Goal: Information Seeking & Learning: Learn about a topic

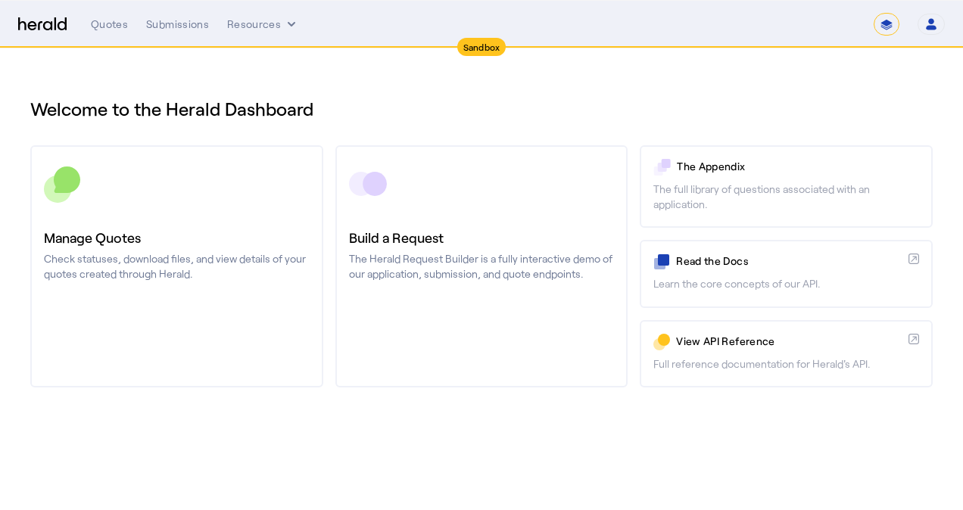
select select "*******"
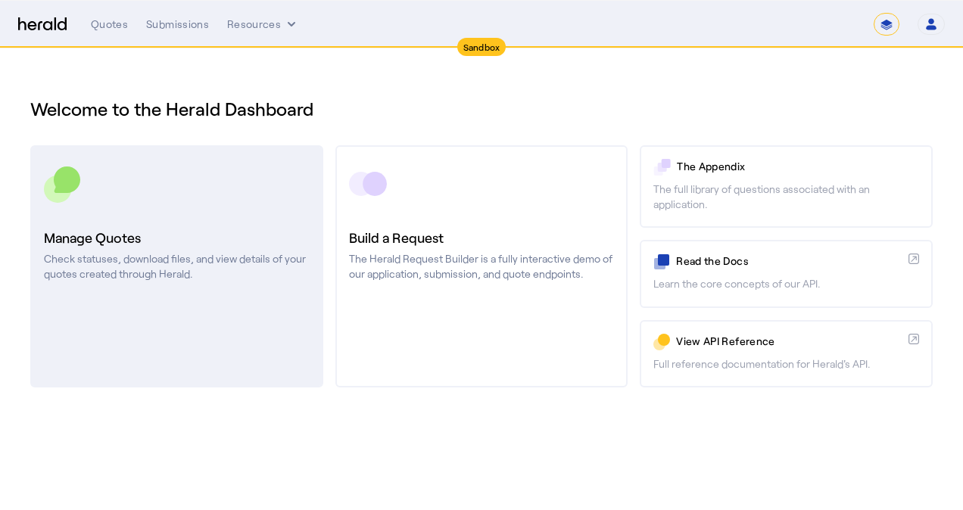
click at [178, 179] on div at bounding box center [177, 184] width 266 height 38
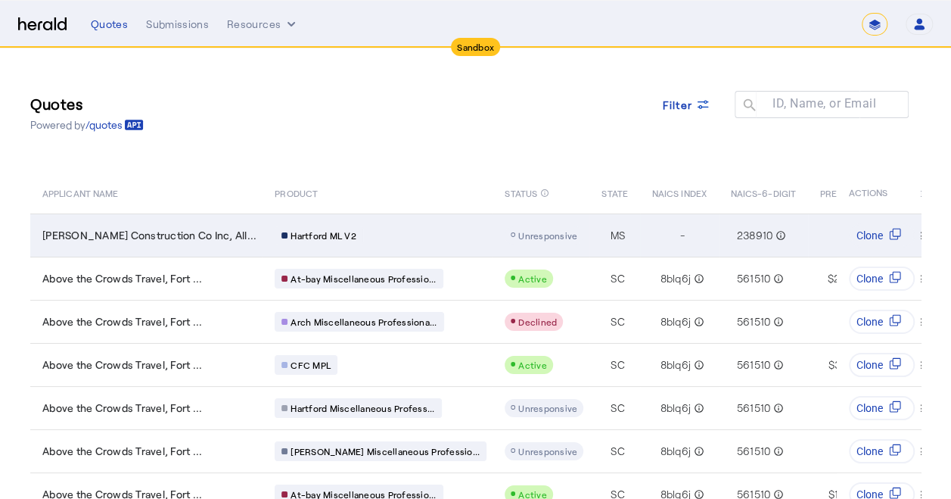
click at [505, 241] on div "Table view of all quotes submitted by your platform" at bounding box center [544, 235] width 79 height 18
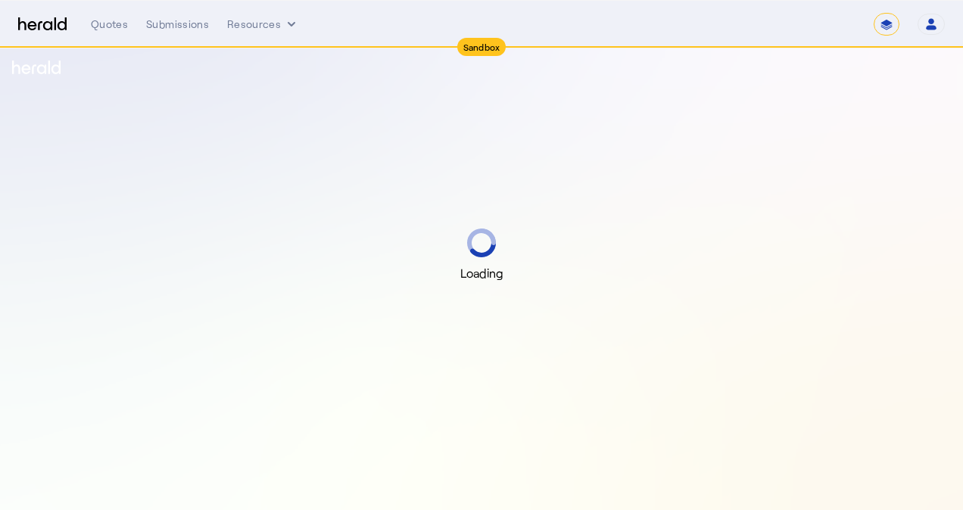
select select "*******"
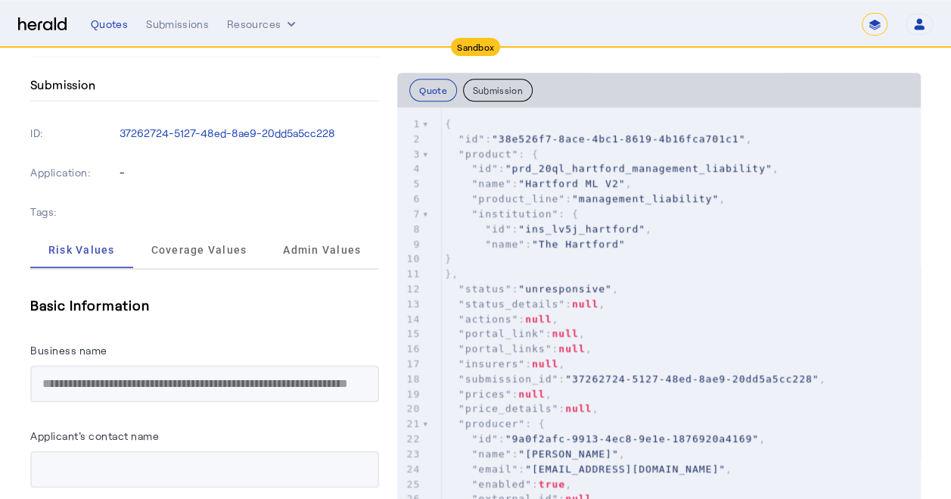
scroll to position [681, 0]
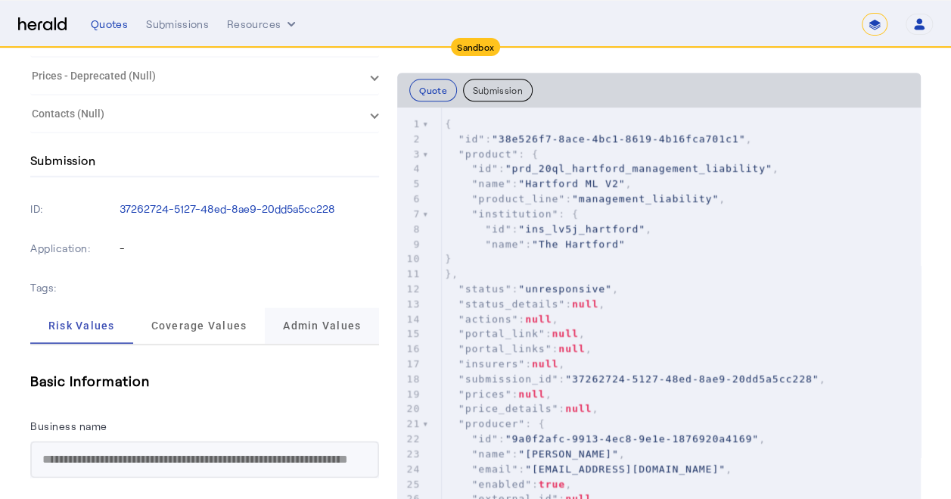
click at [356, 320] on span "Admin Values" at bounding box center [322, 325] width 78 height 11
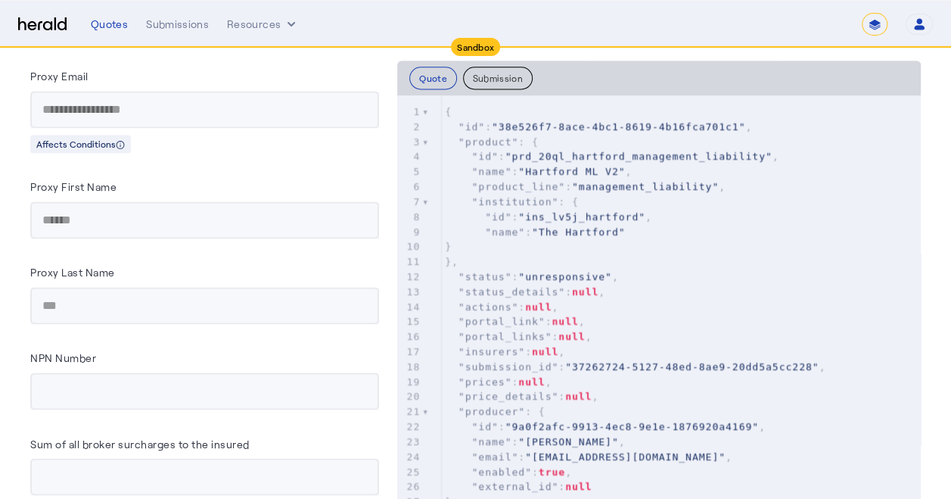
scroll to position [833, 0]
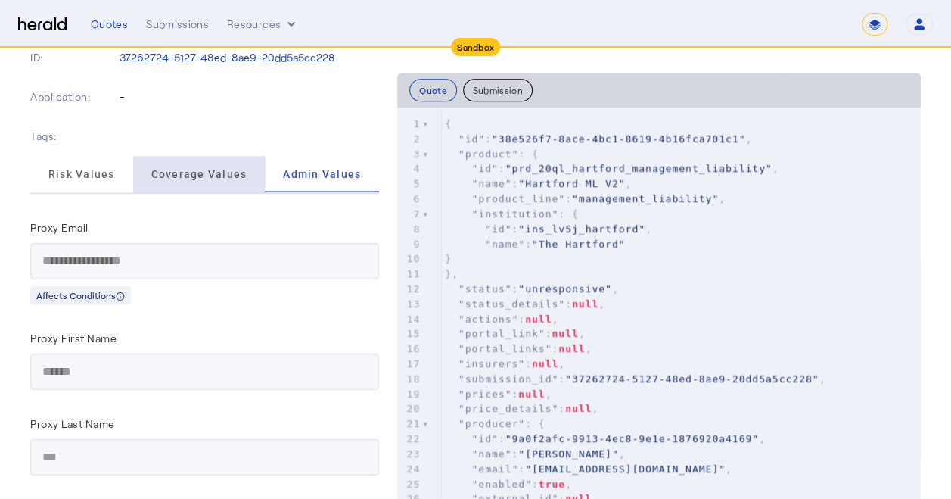
click at [235, 169] on span "Coverage Values" at bounding box center [199, 174] width 96 height 11
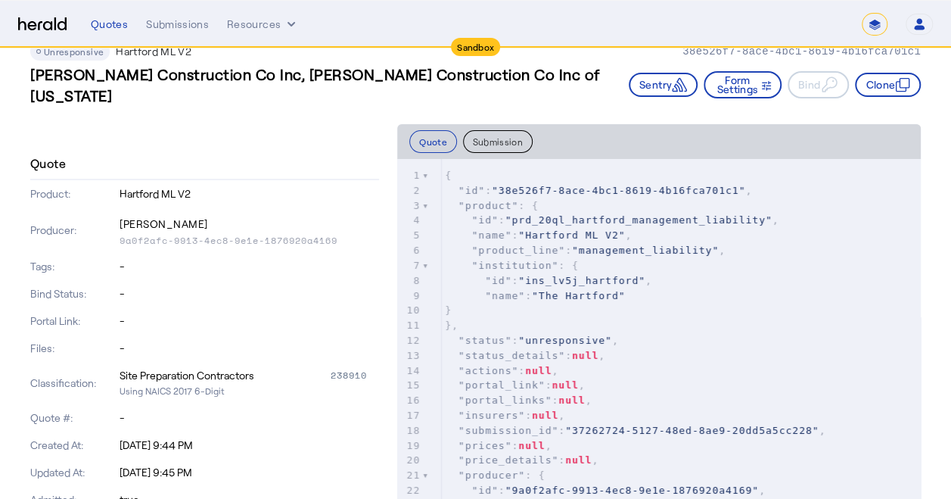
scroll to position [0, 0]
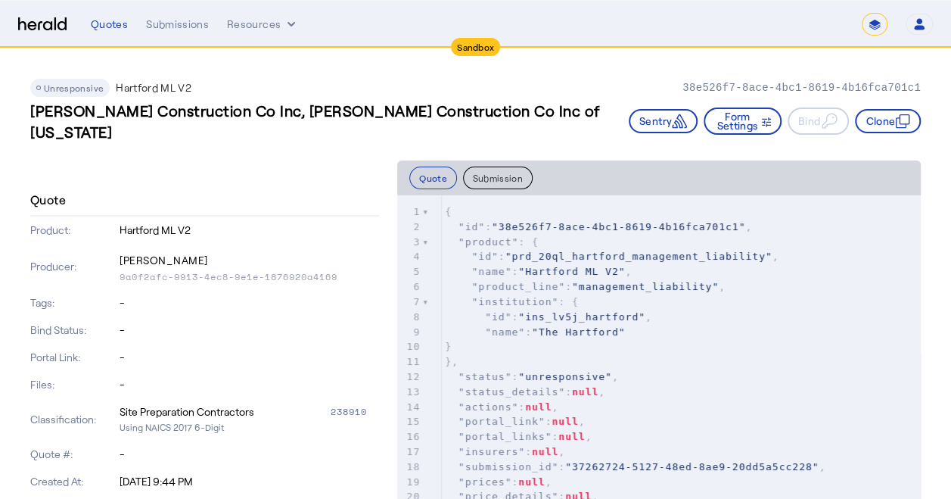
click at [67, 86] on span "Unresponsive" at bounding box center [74, 87] width 60 height 11
type textarea "**********"
drag, startPoint x: 518, startPoint y: 241, endPoint x: 750, endPoint y: 243, distance: 232.4
click at [750, 251] on span ""prd_20ql_hartford_management_liability"" at bounding box center [639, 256] width 267 height 11
click at [117, 24] on div "Quotes" at bounding box center [109, 24] width 37 height 15
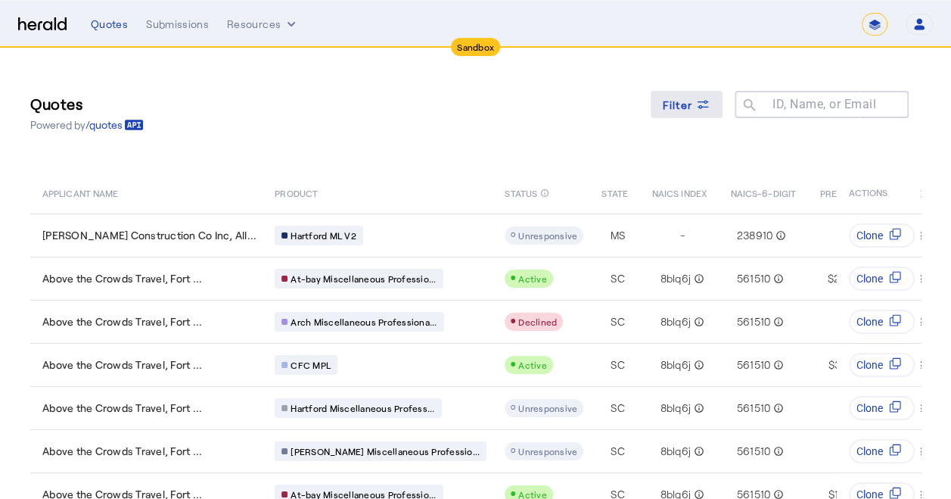
click at [693, 103] on span "Filter" at bounding box center [678, 105] width 30 height 16
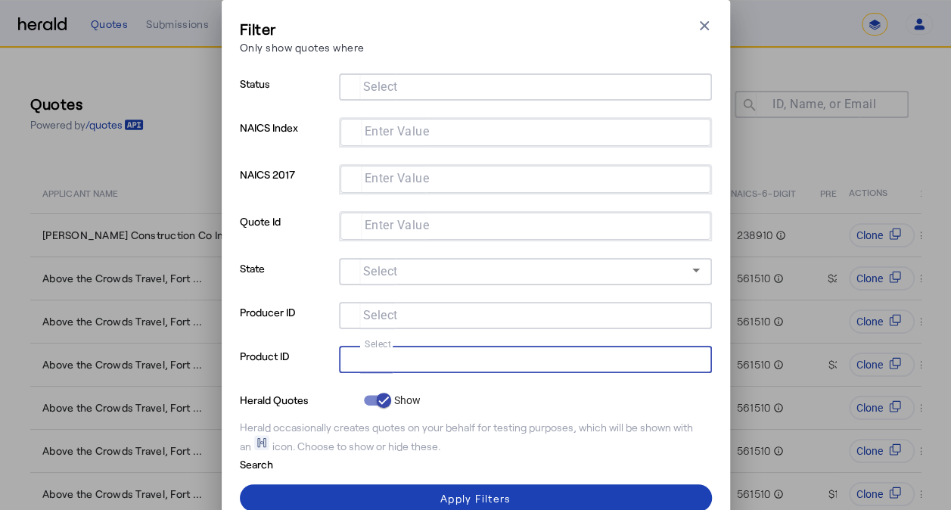
click at [351, 363] on input "Select" at bounding box center [522, 358] width 343 height 18
paste input "**********"
type input "**********"
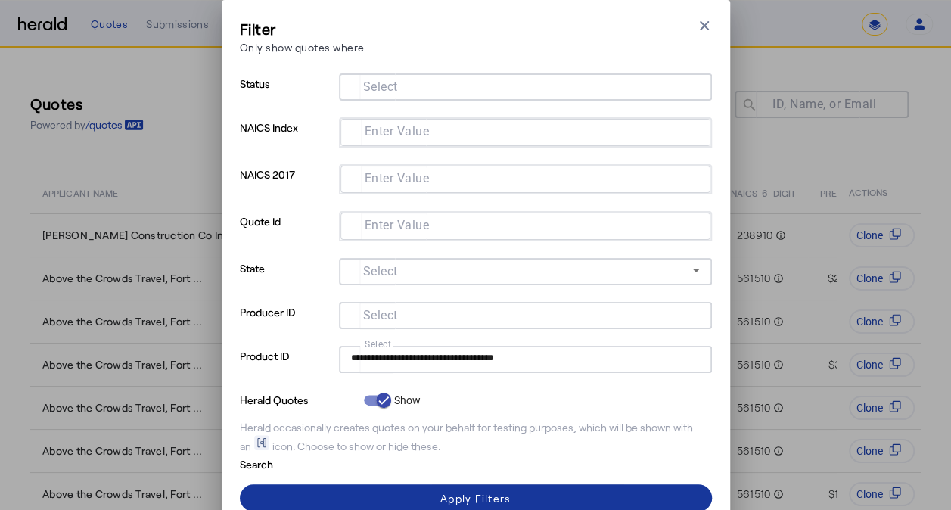
click at [487, 494] on div "Apply Filters" at bounding box center [475, 498] width 70 height 16
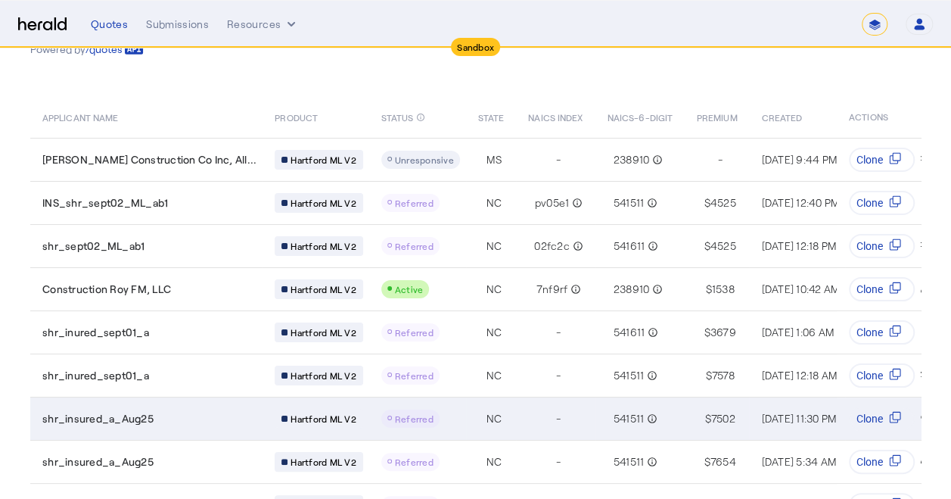
scroll to position [199, 0]
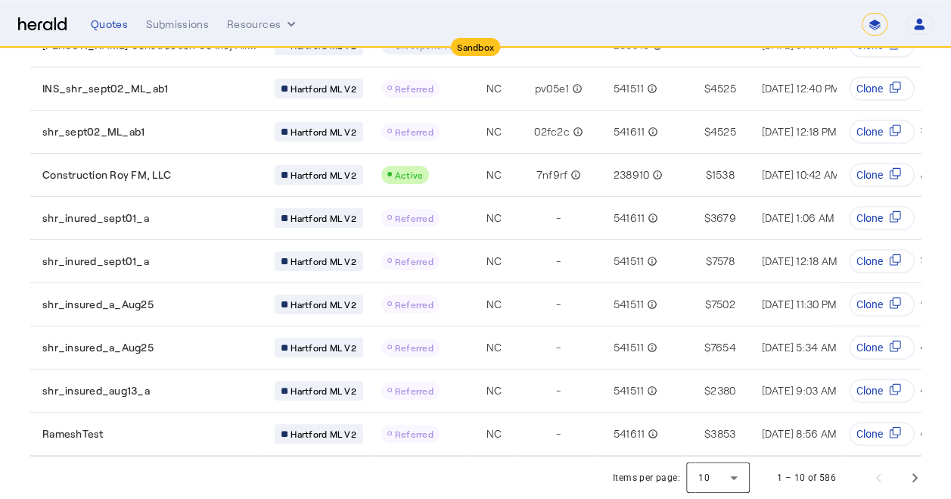
click at [750, 485] on div at bounding box center [718, 477] width 64 height 36
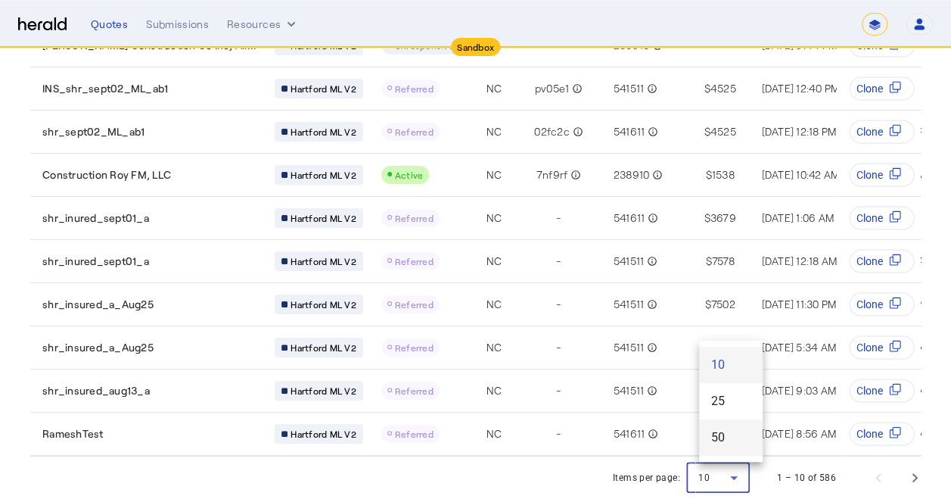
click at [740, 436] on span "50" at bounding box center [730, 437] width 39 height 18
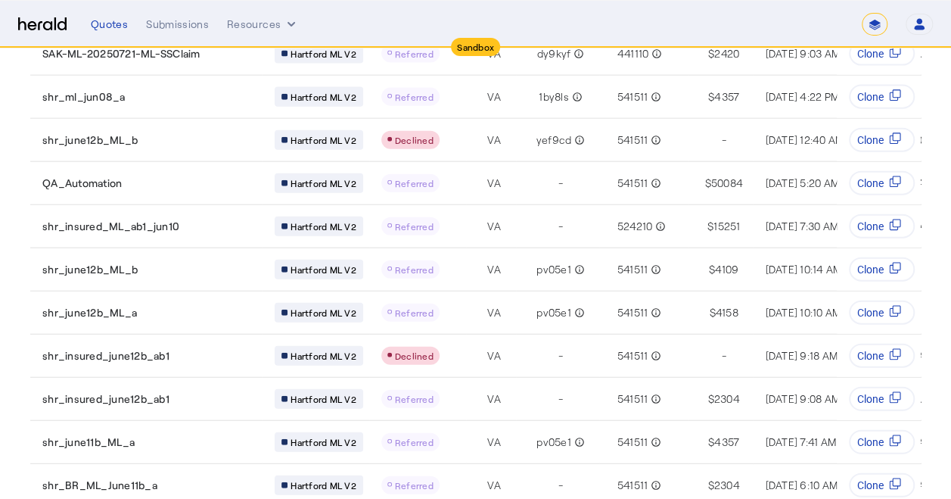
scroll to position [1915, 0]
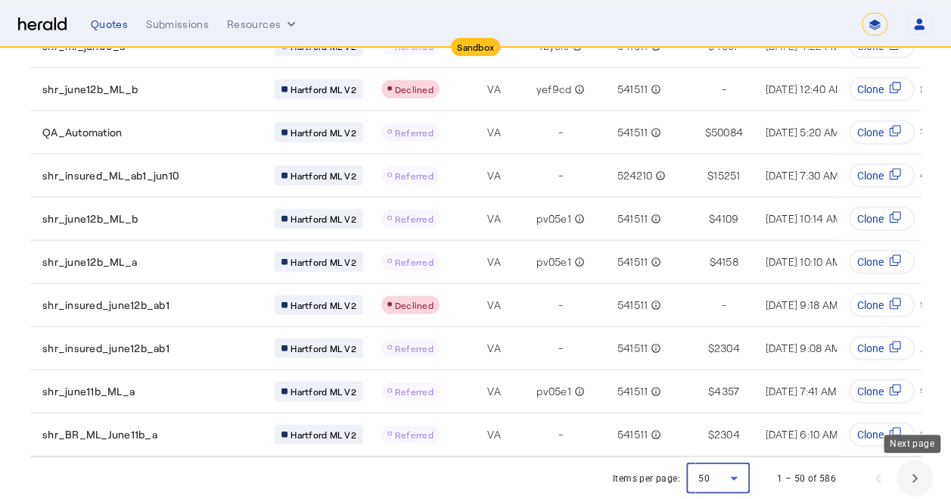
click at [923, 475] on span "Next page" at bounding box center [915, 478] width 36 height 36
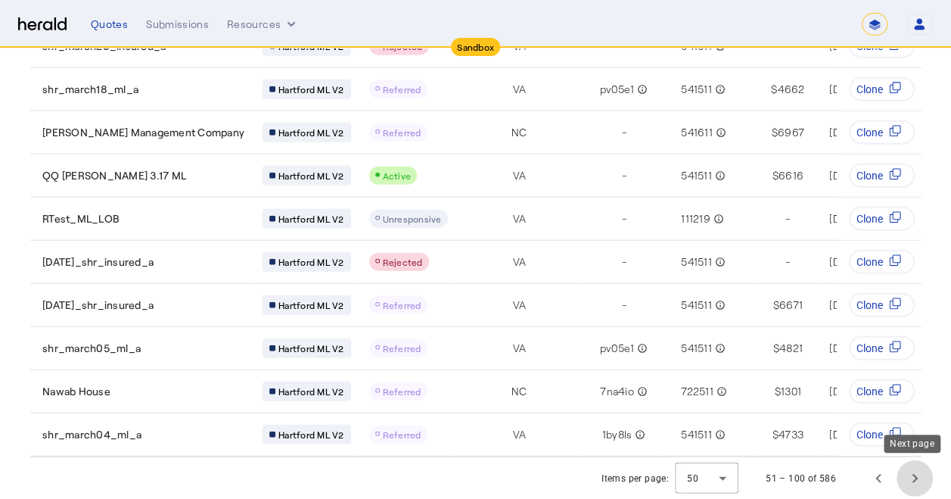
click at [929, 481] on span "Next page" at bounding box center [915, 478] width 36 height 36
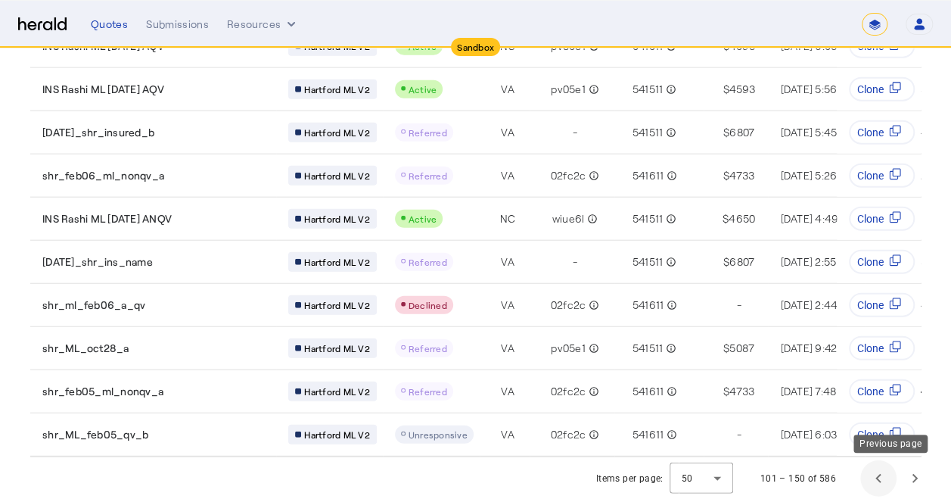
click at [893, 481] on span "Previous page" at bounding box center [879, 478] width 36 height 36
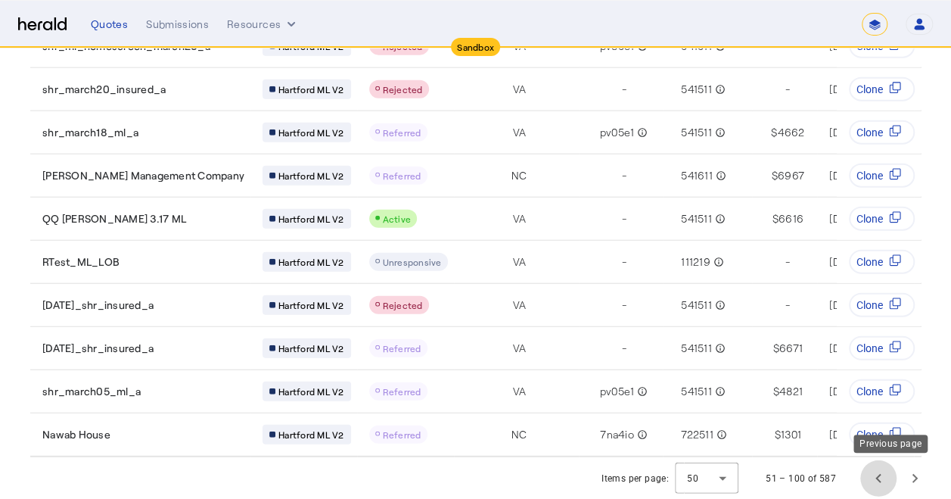
click at [893, 481] on span "Previous page" at bounding box center [879, 478] width 36 height 36
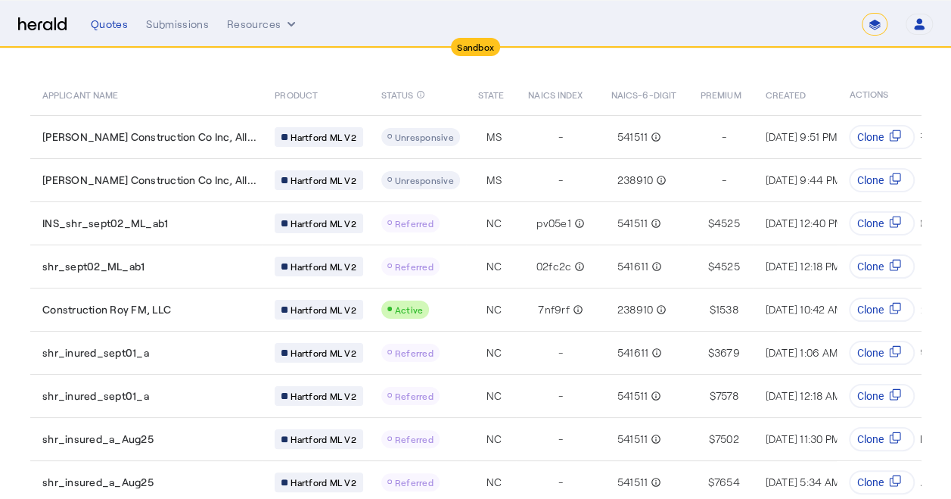
scroll to position [0, 0]
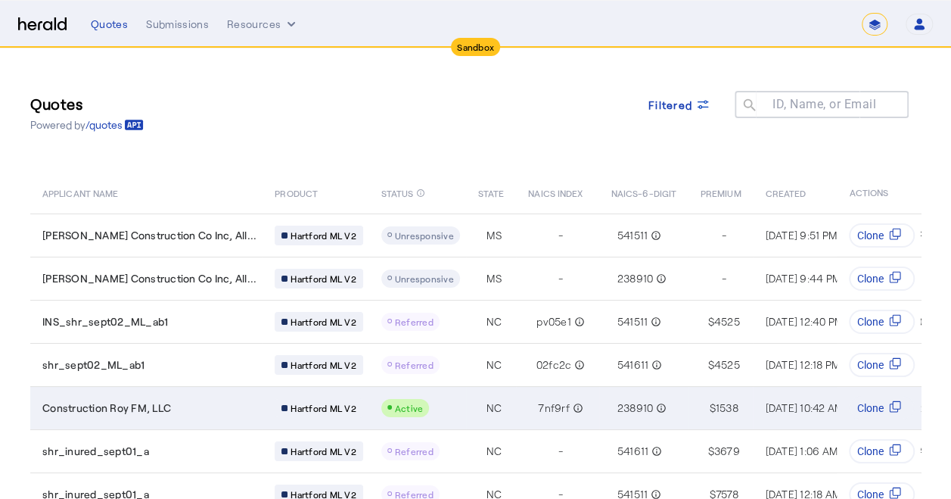
click at [162, 405] on span "Construction Roy FM, LLC" at bounding box center [106, 407] width 129 height 15
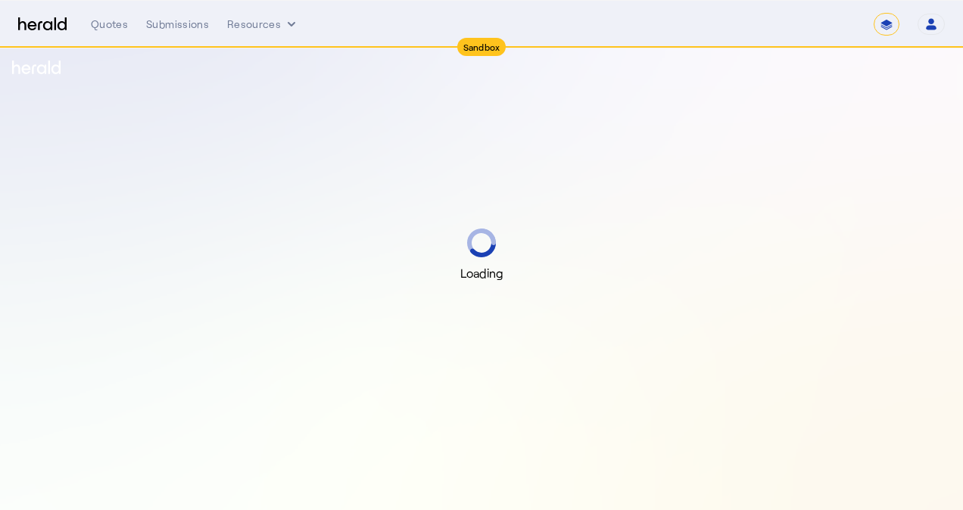
select select "*******"
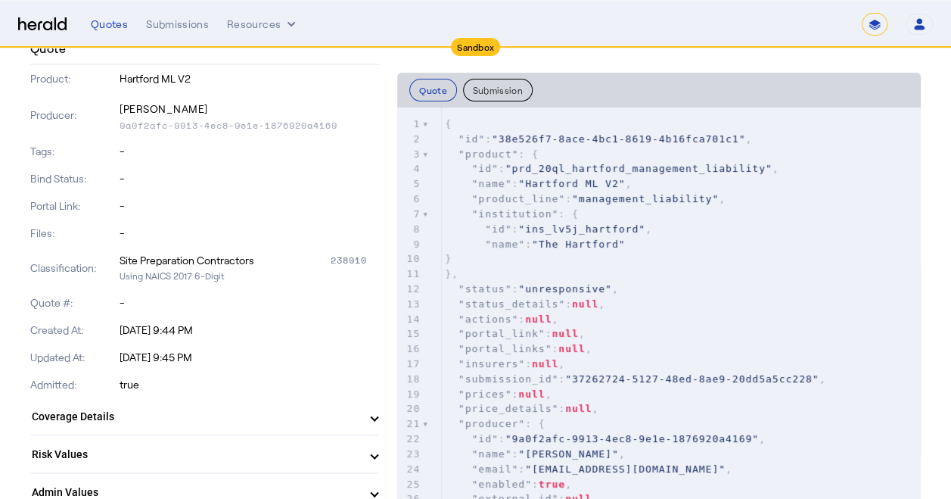
scroll to position [303, 0]
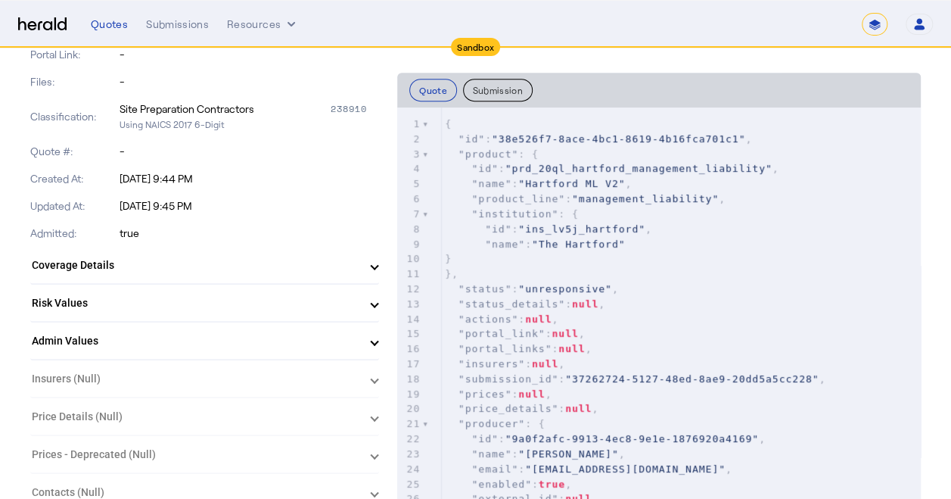
click at [328, 340] on mat-expansion-panel-header "Admin Values" at bounding box center [204, 340] width 349 height 36
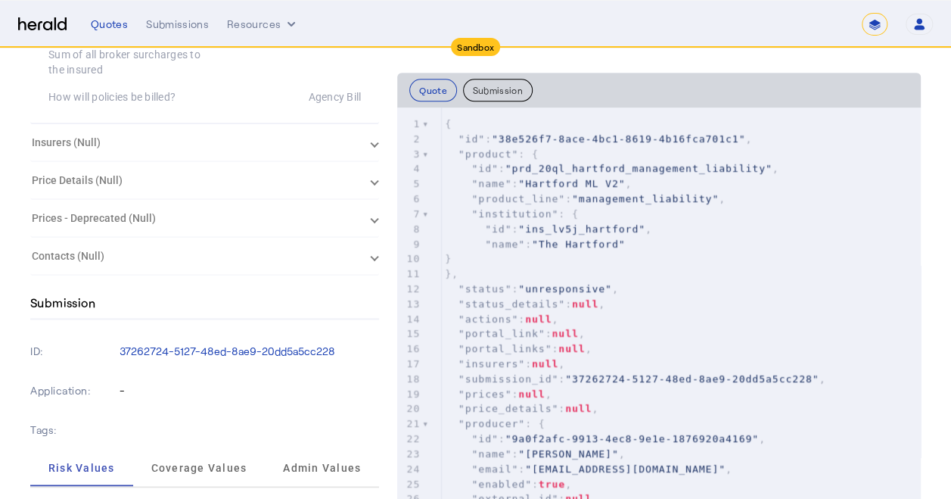
scroll to position [833, 0]
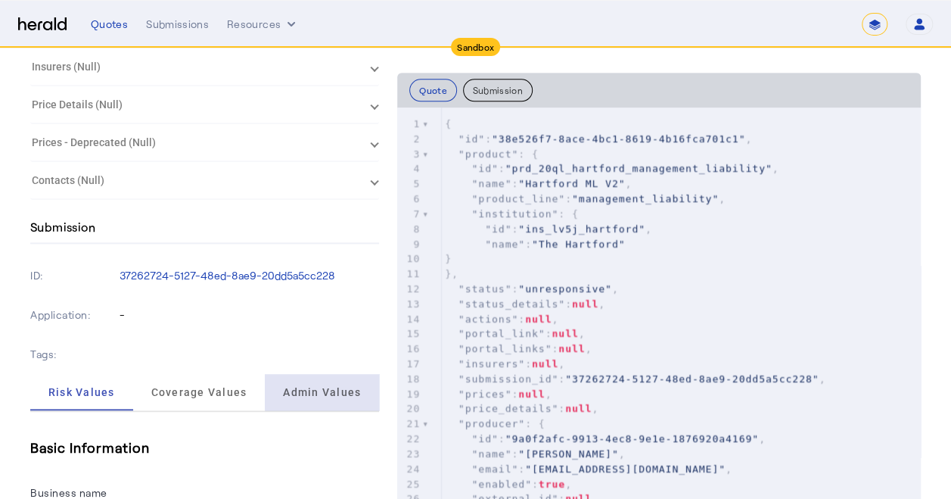
click at [339, 374] on span "Admin Values" at bounding box center [322, 392] width 78 height 36
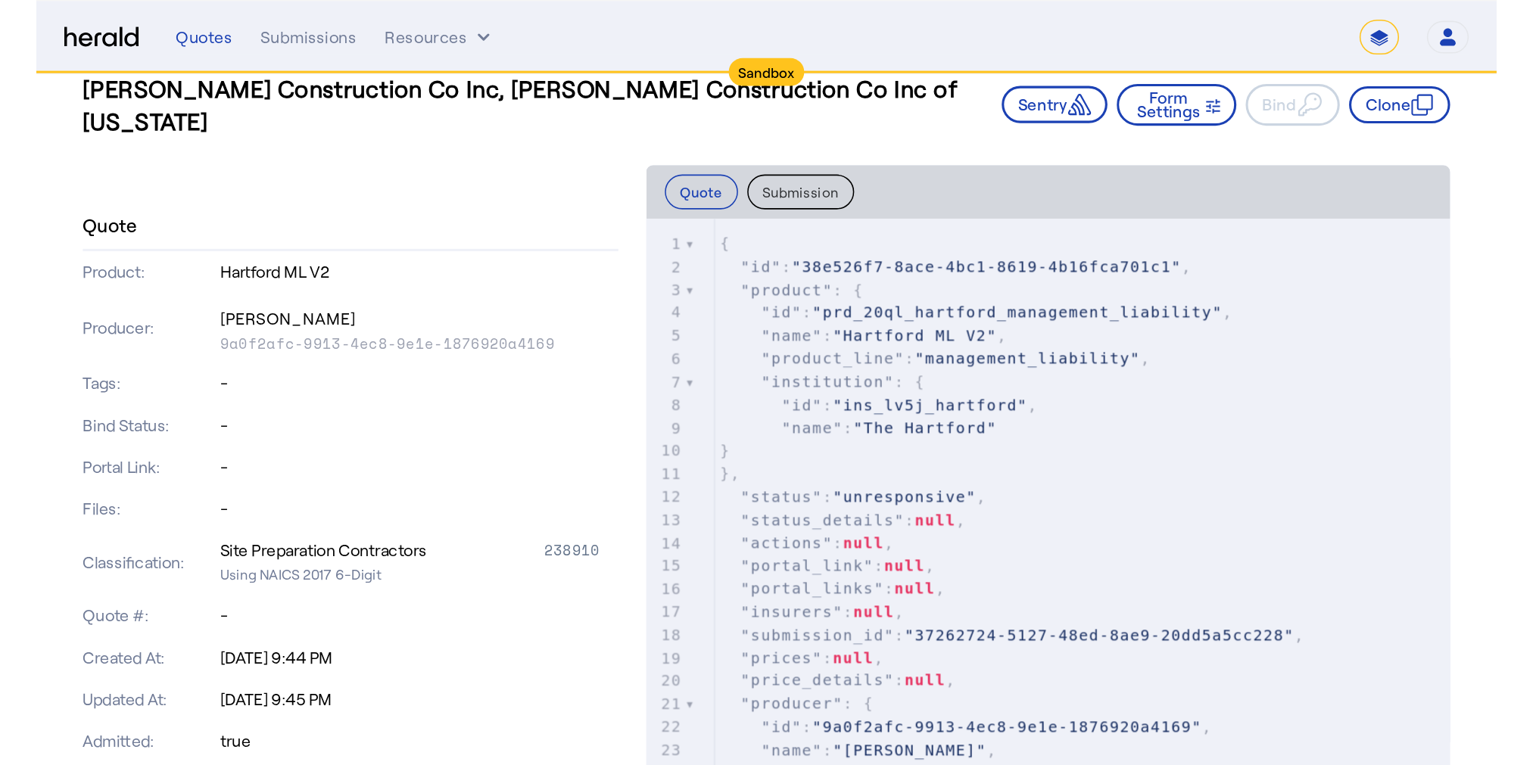
scroll to position [0, 0]
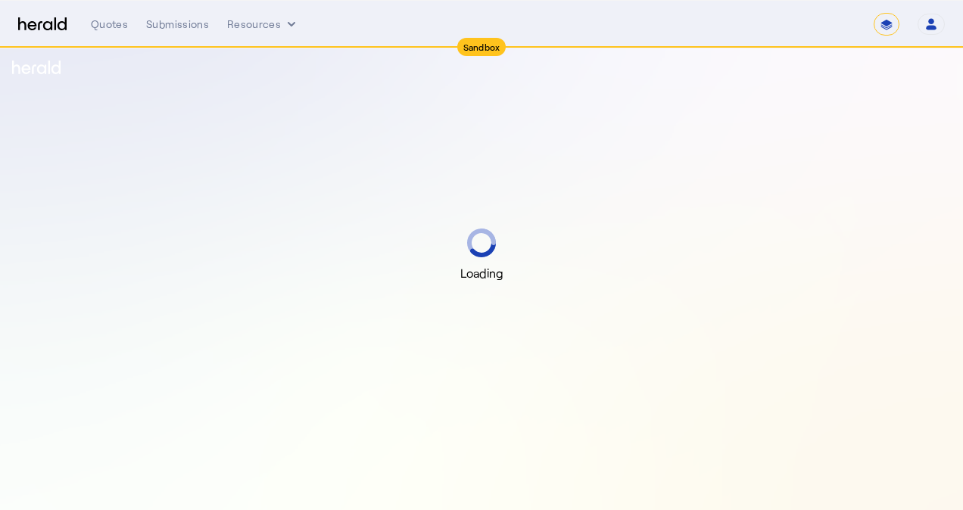
select select "*******"
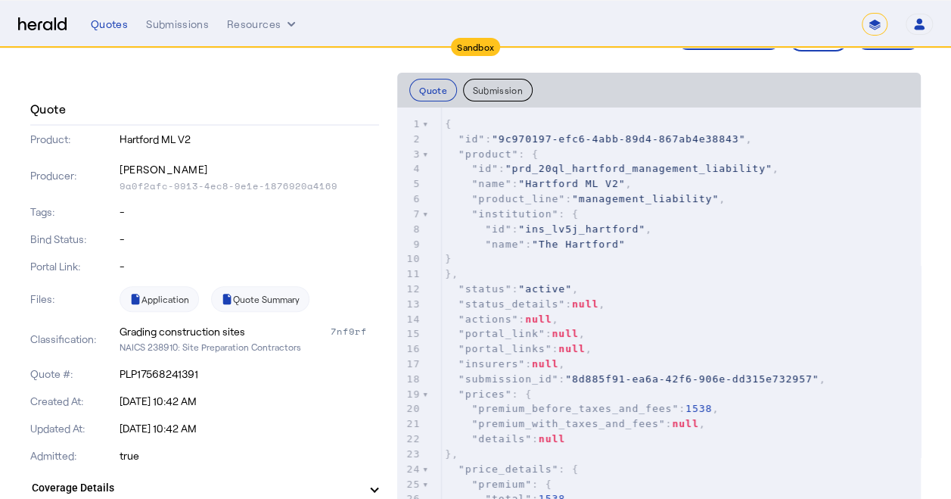
scroll to position [151, 0]
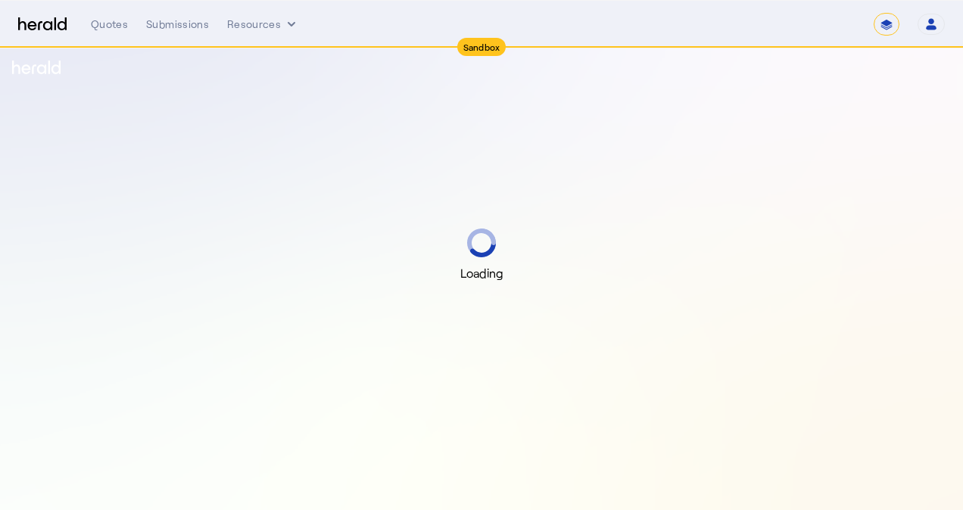
select select "*******"
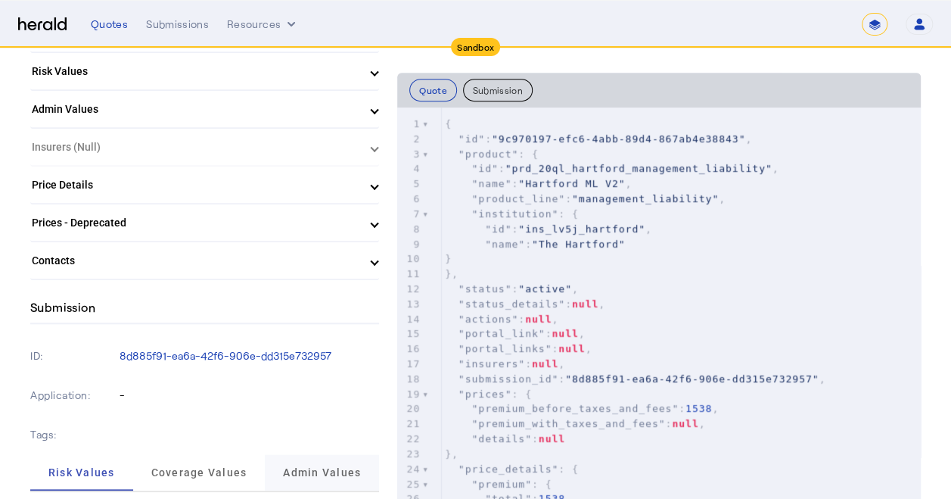
scroll to position [757, 0]
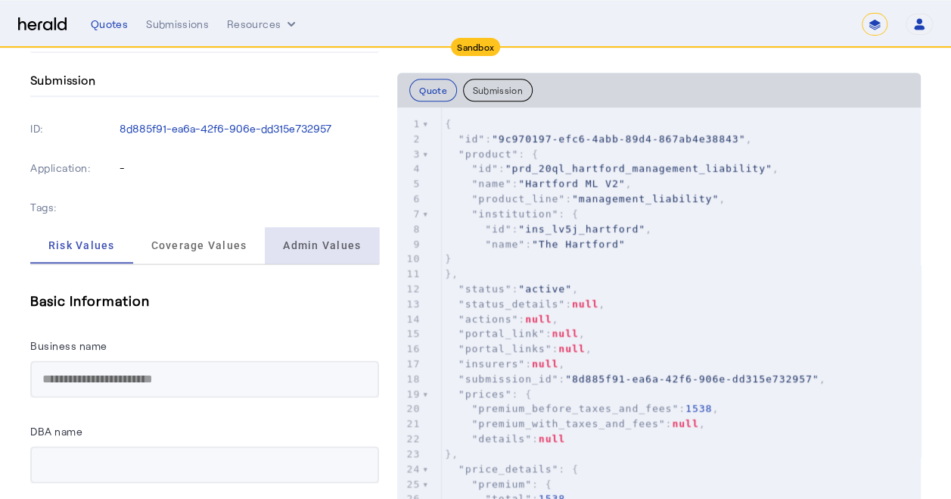
click at [304, 250] on span "Admin Values" at bounding box center [322, 245] width 78 height 11
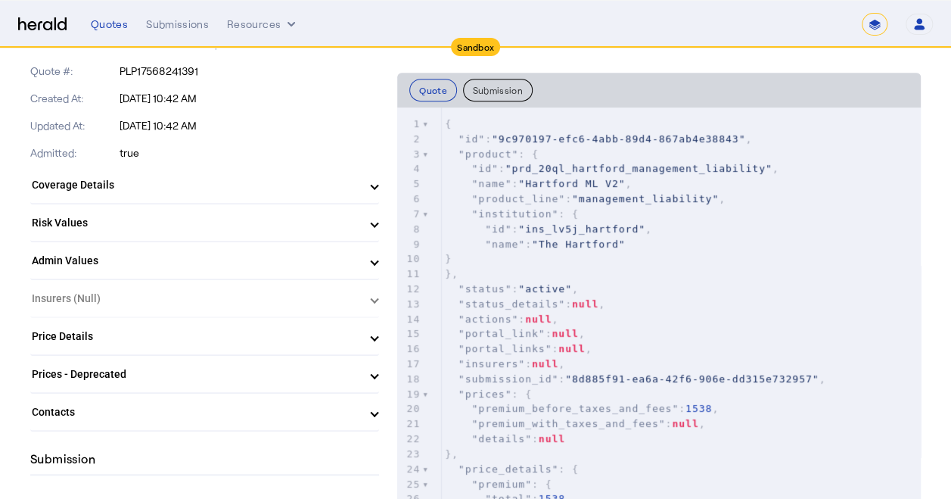
scroll to position [454, 0]
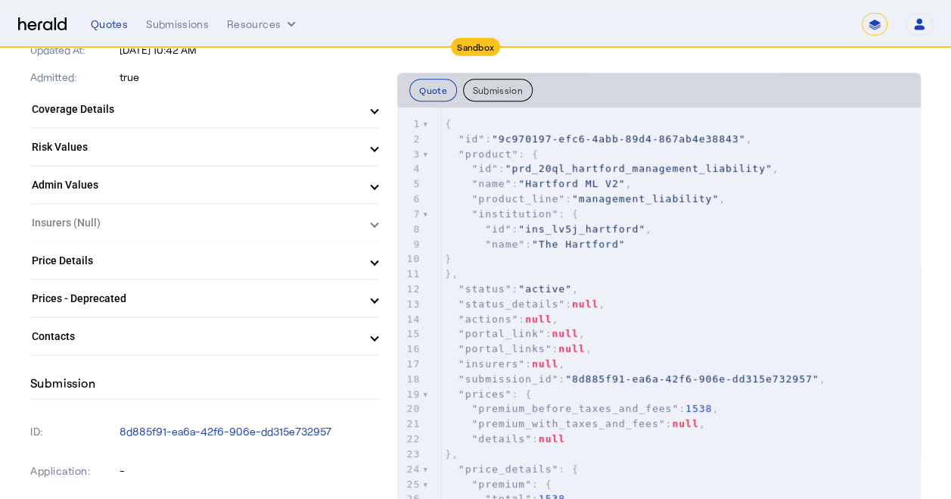
click at [372, 177] on span "Admin Values" at bounding box center [202, 185] width 340 height 16
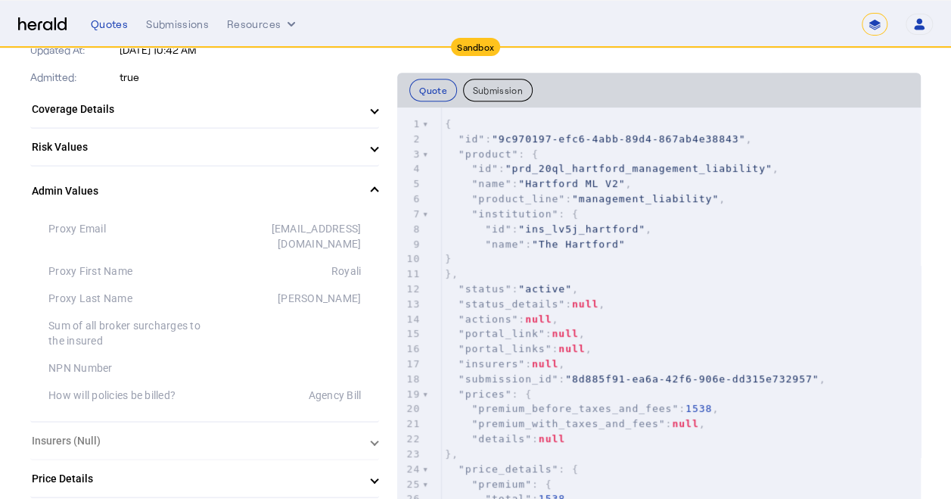
click at [374, 177] on mat-expansion-panel-header "Admin Values" at bounding box center [204, 191] width 349 height 48
